Goal: Check status

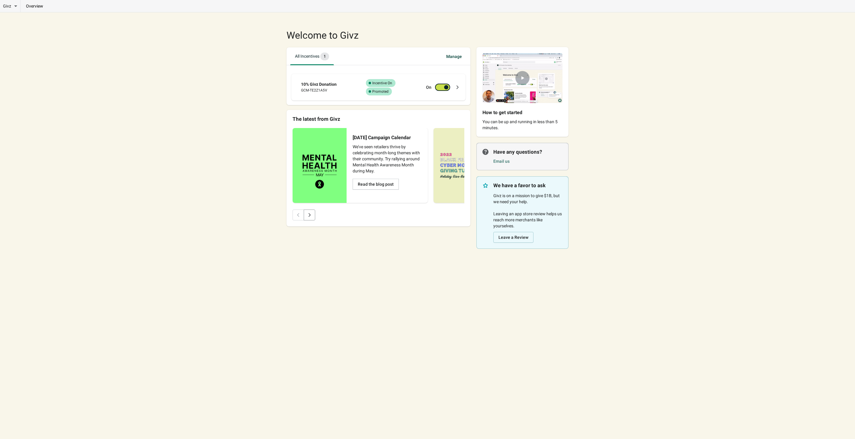
click at [394, 92] on div "Success Complete Incentive On Success Complete Promoted" at bounding box center [391, 87] width 56 height 16
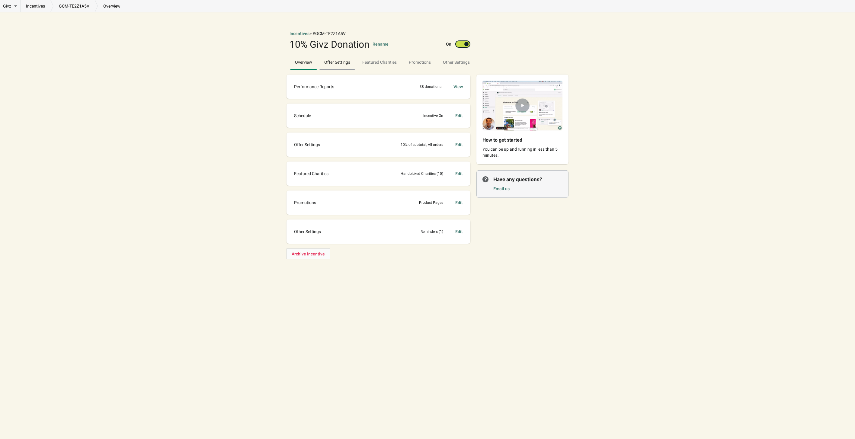
click at [333, 61] on span "Offer Settings" at bounding box center [338, 62] width 36 height 11
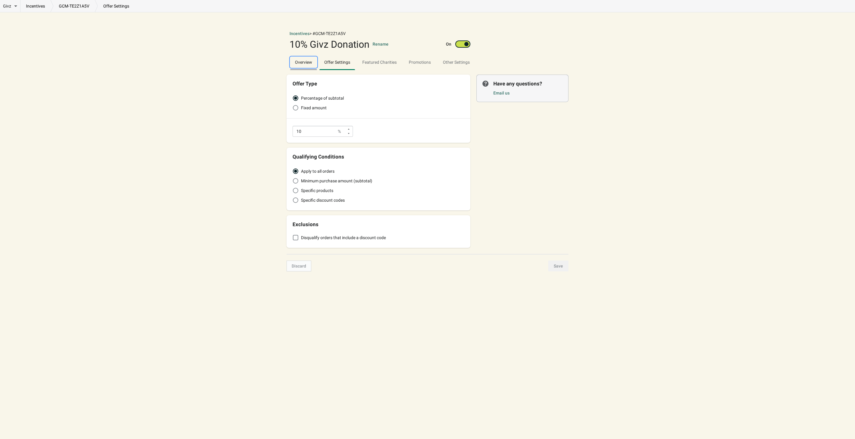
click at [306, 62] on span "Overview" at bounding box center [303, 62] width 27 height 11
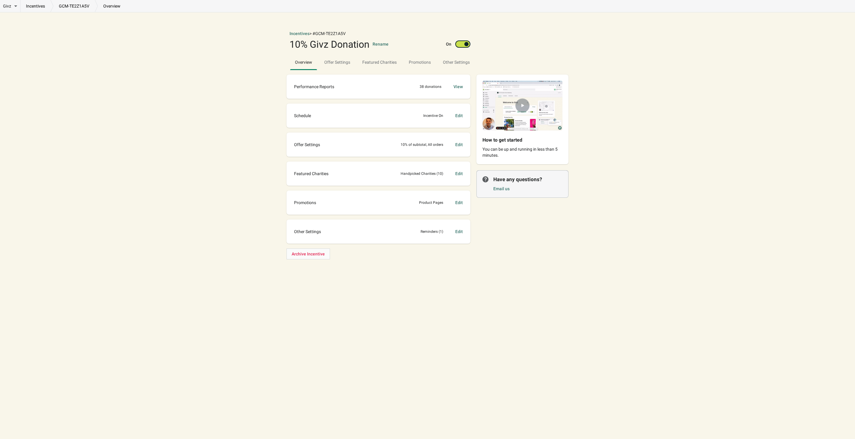
click at [376, 92] on div "Performance Reports 38 donations View" at bounding box center [379, 87] width 172 height 12
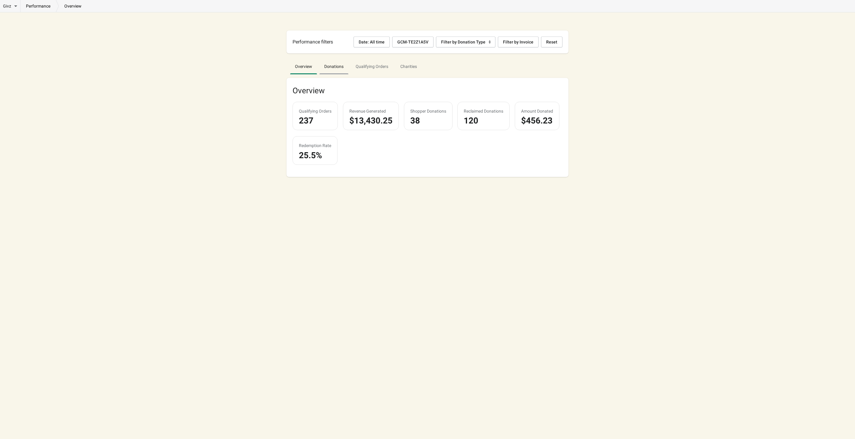
click at [334, 68] on span "Donations" at bounding box center [334, 66] width 29 height 11
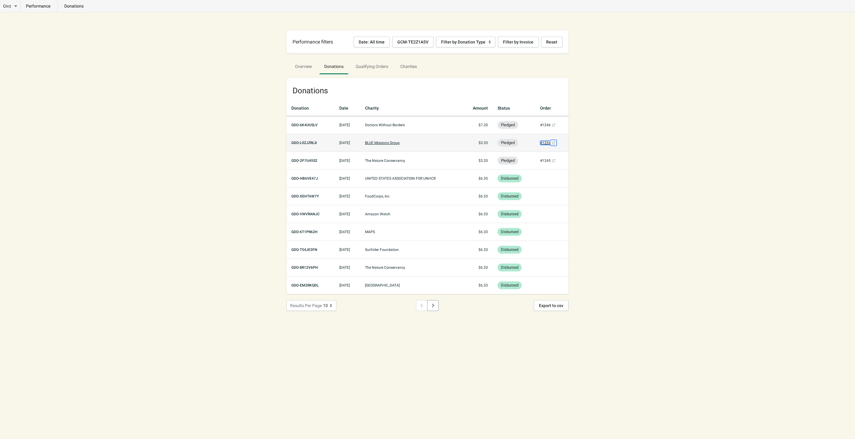
click at [549, 143] on link "#1254 (opens a new window)" at bounding box center [548, 143] width 17 height 4
click at [545, 126] on link "#1246 (opens a new window)" at bounding box center [548, 125] width 17 height 4
click at [647, 110] on div "Givz Overview Incentives Performance Overview Donations Qualifying Orders Chari…" at bounding box center [427, 219] width 855 height 439
